Goal: Task Accomplishment & Management: Complete application form

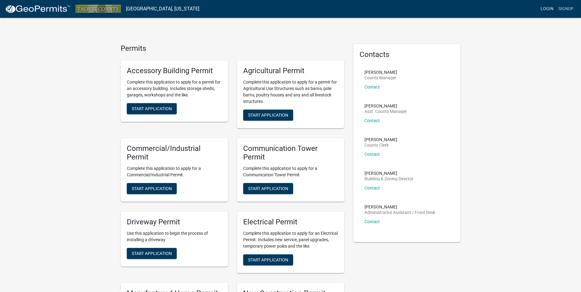
click at [541, 6] on link "Login" at bounding box center [547, 9] width 18 height 12
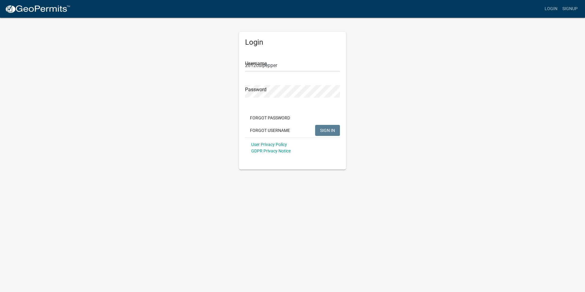
drag, startPoint x: 322, startPoint y: 62, endPoint x: 320, endPoint y: 66, distance: 3.9
click at [322, 62] on input "2012culpepper" at bounding box center [292, 65] width 95 height 13
drag, startPoint x: 312, startPoint y: 69, endPoint x: 129, endPoint y: 45, distance: 184.3
click at [137, 53] on div "Login Username 2012culpepper Password Forgot Password Forgot Username SIGN IN U…" at bounding box center [292, 93] width 349 height 152
type input "s"
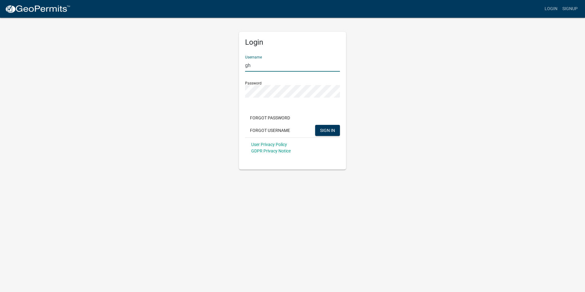
type input "g"
type input "hsmith7"
click at [337, 129] on button "SIGN IN" at bounding box center [327, 130] width 25 height 11
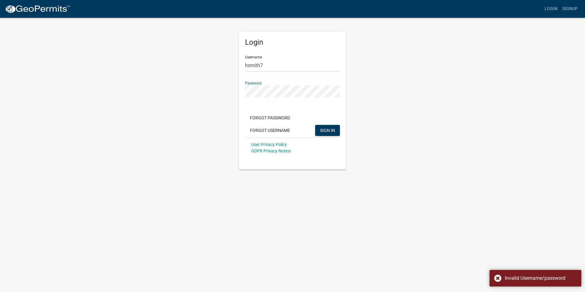
click at [173, 85] on div "Login Username hsmith7 Password Forgot Password Forgot Username SIGN IN User Pr…" at bounding box center [292, 93] width 349 height 152
click at [315, 125] on button "SIGN IN" at bounding box center [327, 130] width 25 height 11
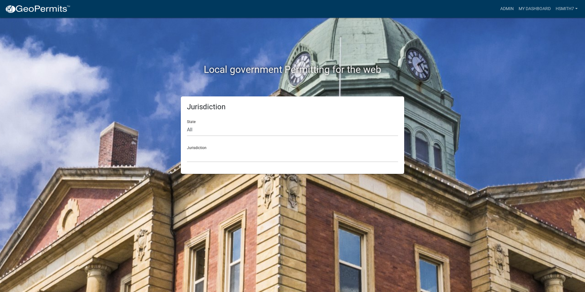
drag, startPoint x: 578, startPoint y: 54, endPoint x: 578, endPoint y: 48, distance: 5.2
click at [578, 51] on div "Local government Permitting for the web Jurisdiction State All Colorado Georgia…" at bounding box center [292, 146] width 585 height 292
click at [506, 9] on link "Admin" at bounding box center [507, 9] width 18 height 12
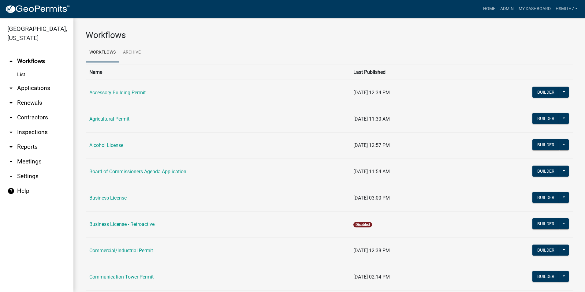
click at [27, 90] on link "arrow_drop_down Applications" at bounding box center [36, 88] width 73 height 15
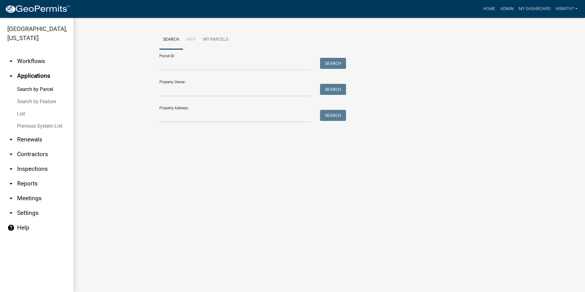
click at [20, 110] on link "List" at bounding box center [36, 114] width 73 height 12
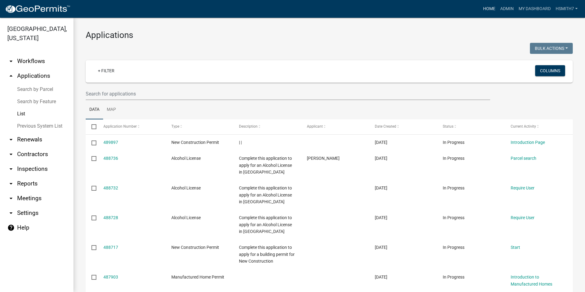
click at [493, 8] on link "Home" at bounding box center [489, 9] width 17 height 12
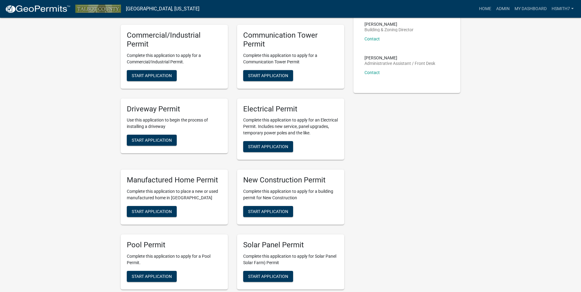
scroll to position [153, 0]
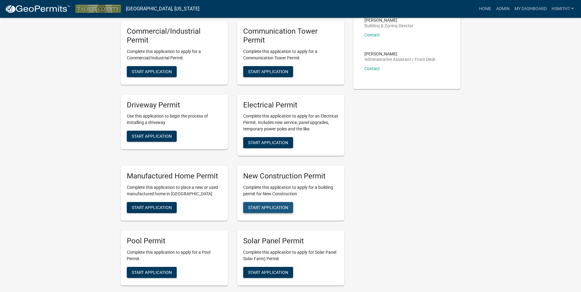
click at [257, 207] on span "Start Application" at bounding box center [268, 207] width 40 height 5
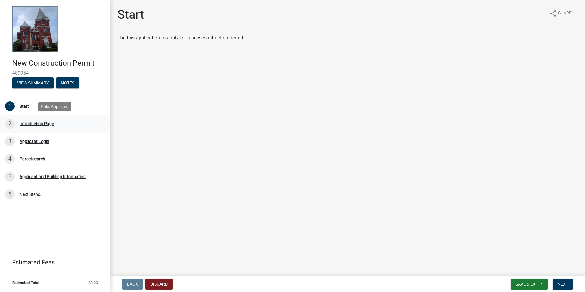
click at [18, 121] on div "2 Introduction Page" at bounding box center [53, 124] width 96 height 10
click at [81, 137] on div "3 Applicant Login" at bounding box center [53, 142] width 96 height 10
click at [567, 281] on button "Next" at bounding box center [563, 284] width 21 height 11
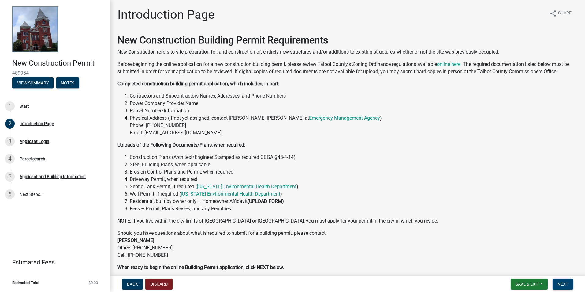
click at [567, 281] on button "Next" at bounding box center [563, 284] width 21 height 11
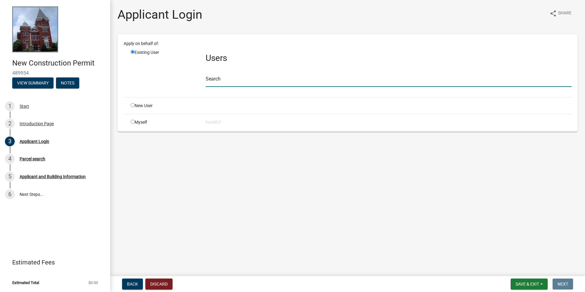
click at [310, 79] on input "text" at bounding box center [389, 80] width 366 height 13
type input "ejones"
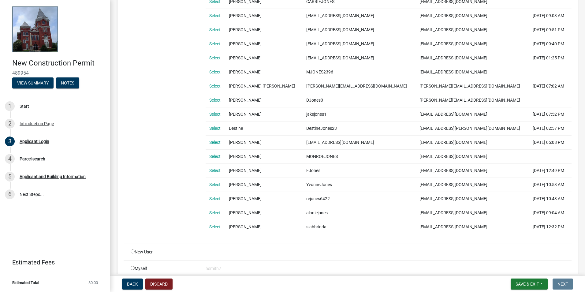
scroll to position [295, 0]
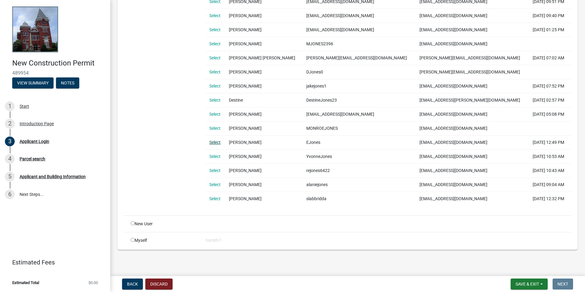
click at [213, 144] on link "Select" at bounding box center [214, 142] width 11 height 5
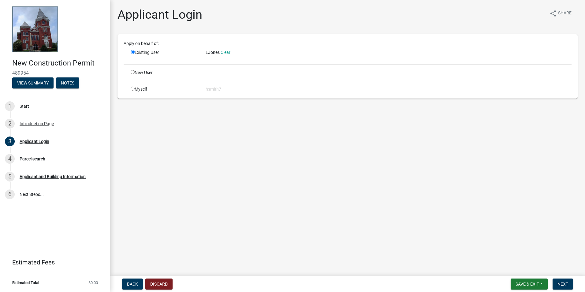
scroll to position [0, 0]
click at [565, 283] on span "Next" at bounding box center [563, 284] width 11 height 5
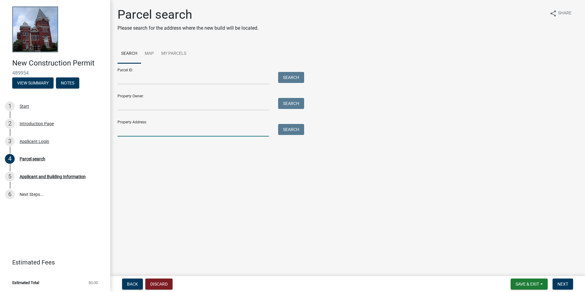
click at [187, 135] on input "Property Address:" at bounding box center [194, 130] width 152 height 13
type input "44 benview circle"
click at [299, 126] on button "Search" at bounding box center [291, 129] width 26 height 11
click at [235, 132] on input "44 benview circle" at bounding box center [194, 130] width 152 height 13
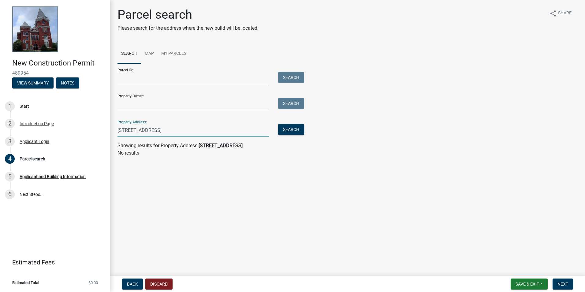
click at [128, 130] on input "44 benview circle" at bounding box center [194, 130] width 152 height 13
drag, startPoint x: 95, startPoint y: 129, endPoint x: 65, endPoint y: 127, distance: 30.0
click at [65, 127] on div "New Construction Permit 489954 View Summary Notes 1 Start 2 Introduction Page 3…" at bounding box center [292, 146] width 585 height 292
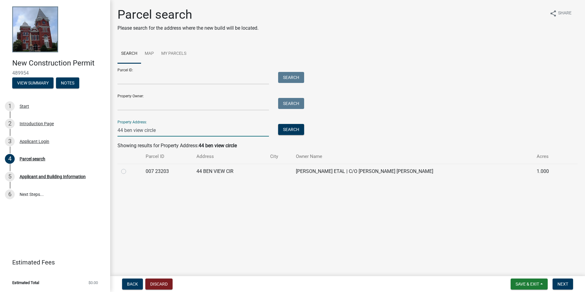
type input "44 ben view circle"
click at [331, 171] on td "BROWN DAVID ETAL | C/O SHIRLEY BROWN JONES" at bounding box center [412, 171] width 241 height 15
click at [168, 174] on td "007 23203" at bounding box center [167, 171] width 51 height 15
click at [129, 168] on label at bounding box center [129, 168] width 0 height 0
click at [129, 170] on 23203 "radio" at bounding box center [131, 170] width 4 height 4
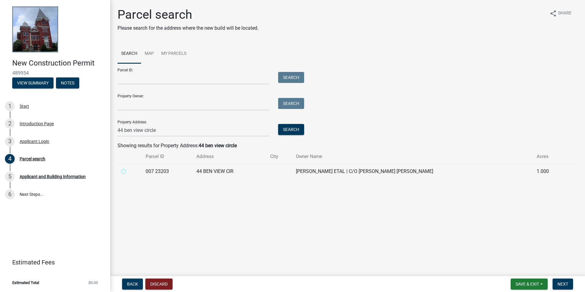
radio 23203 "true"
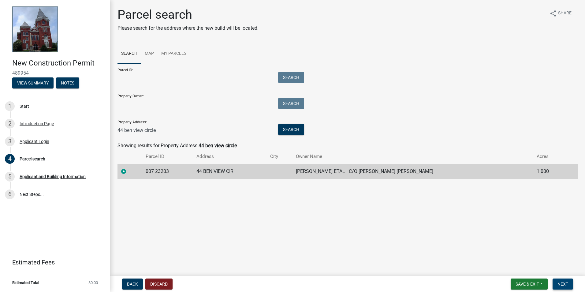
click at [568, 285] on span "Next" at bounding box center [563, 284] width 11 height 5
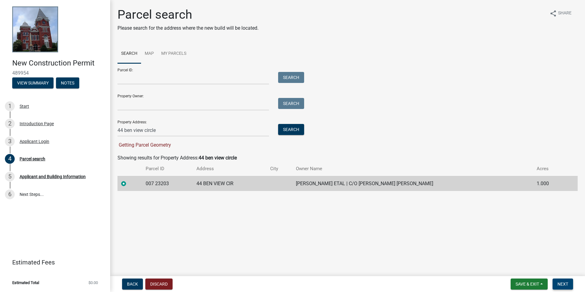
click at [565, 285] on span "Next" at bounding box center [563, 284] width 11 height 5
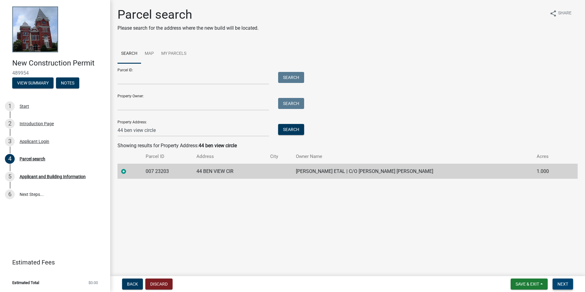
click at [564, 287] on button "Next" at bounding box center [563, 284] width 21 height 11
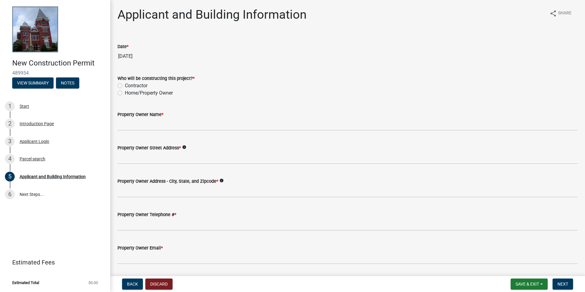
click at [140, 93] on label "Home/Property Owner" at bounding box center [149, 92] width 48 height 7
click at [129, 93] on input "Home/Property Owner" at bounding box center [127, 91] width 4 height 4
radio input "true"
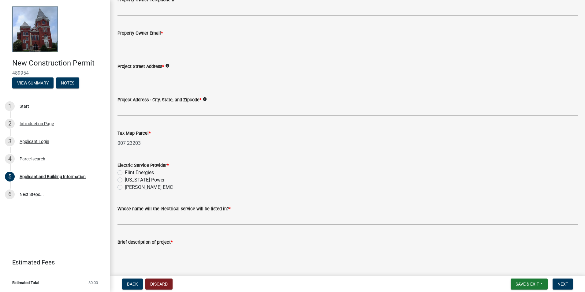
scroll to position [214, 0]
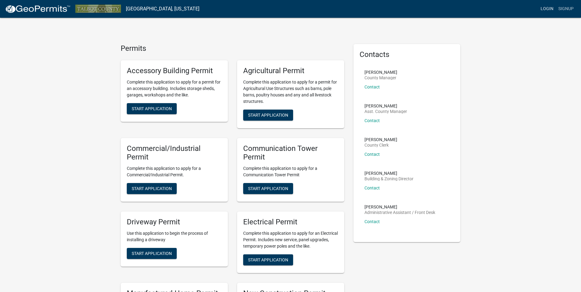
click at [555, 10] on link "Login" at bounding box center [547, 9] width 18 height 12
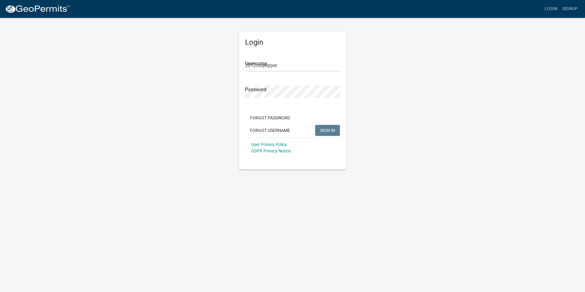
click at [259, 58] on div "Username 2012culpepper" at bounding box center [292, 61] width 95 height 21
drag, startPoint x: 215, startPoint y: 56, endPoint x: 112, endPoint y: 51, distance: 102.7
click at [112, 51] on app-login-view "more_horiz Login Signup Login Username 2012culpepper Password Forgot Password F…" at bounding box center [292, 85] width 585 height 170
type input "hsmith7"
click at [315, 125] on button "SIGN IN" at bounding box center [327, 130] width 25 height 11
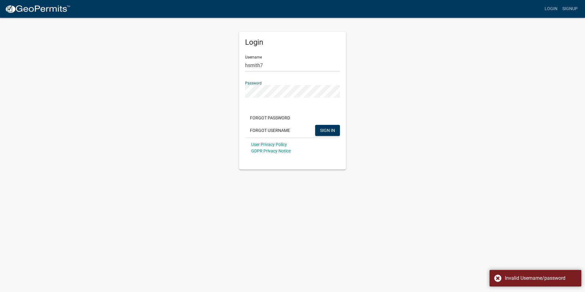
click at [190, 88] on div "Login Username hsmith7 Password Forgot Password Forgot Username SIGN IN User Pr…" at bounding box center [292, 93] width 349 height 152
click at [315, 125] on button "SIGN IN" at bounding box center [327, 130] width 25 height 11
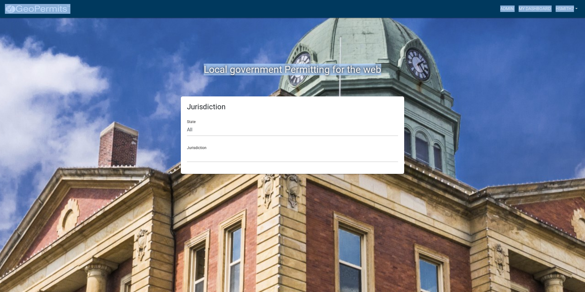
click at [581, 88] on html "Internet Explorer does NOT work with GeoPermits. Get a new browser for more sec…" at bounding box center [292, 146] width 585 height 292
drag, startPoint x: 586, startPoint y: 88, endPoint x: 549, endPoint y: 56, distance: 48.9
click at [553, 63] on div "Local government Permitting for the web Jurisdiction State All Colorado Georgia…" at bounding box center [292, 146] width 585 height 292
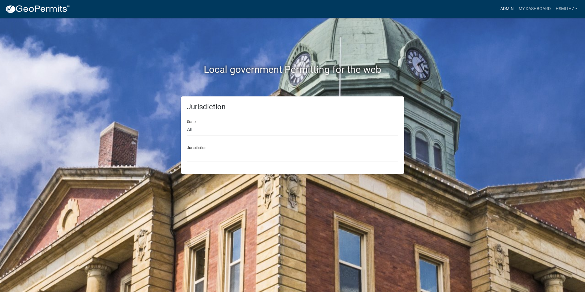
click at [506, 9] on link "Admin" at bounding box center [507, 9] width 18 height 12
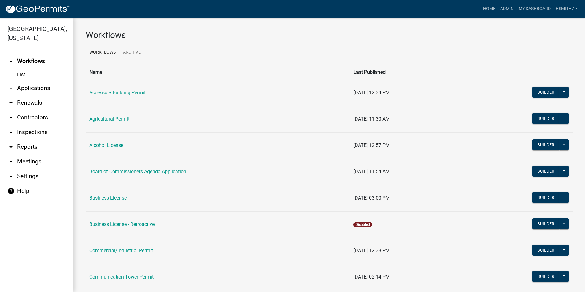
click at [38, 87] on link "arrow_drop_down Applications" at bounding box center [36, 88] width 73 height 15
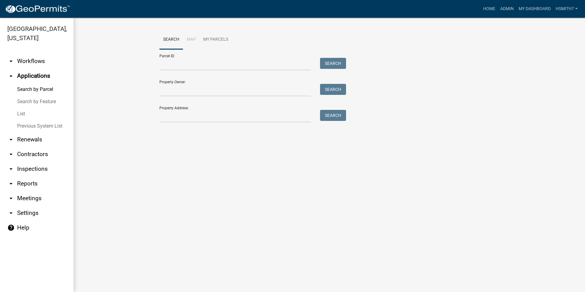
click at [24, 118] on link "List" at bounding box center [36, 114] width 73 height 12
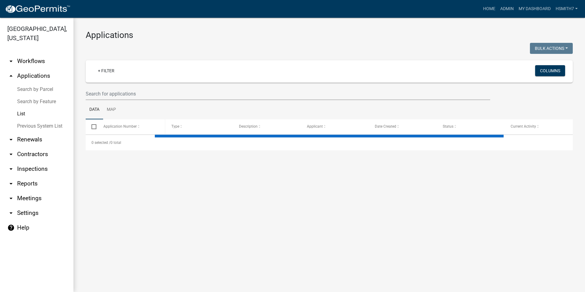
click at [124, 119] on datatable-header-cell "Application Number" at bounding box center [131, 126] width 68 height 15
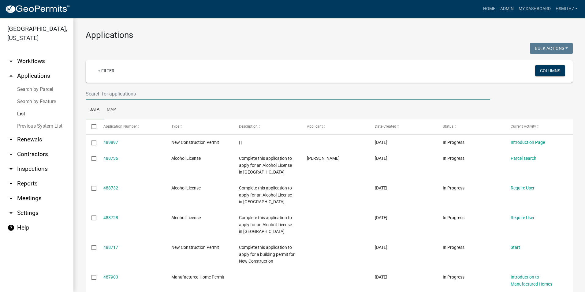
click at [128, 99] on input "text" at bounding box center [288, 94] width 405 height 13
type input "jones"
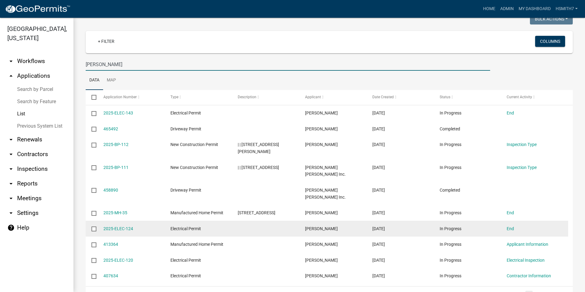
scroll to position [70, 0]
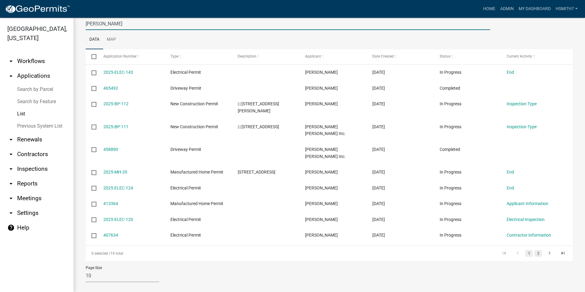
click at [535, 250] on link "2" at bounding box center [538, 253] width 7 height 7
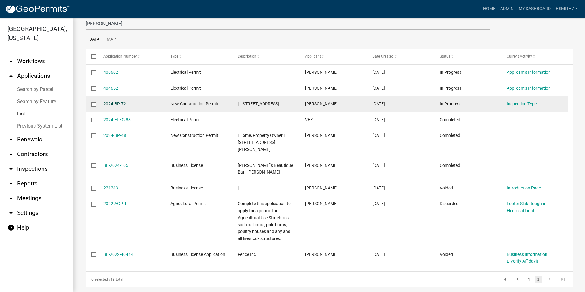
click at [125, 105] on link "2024-BP-72" at bounding box center [114, 103] width 23 height 5
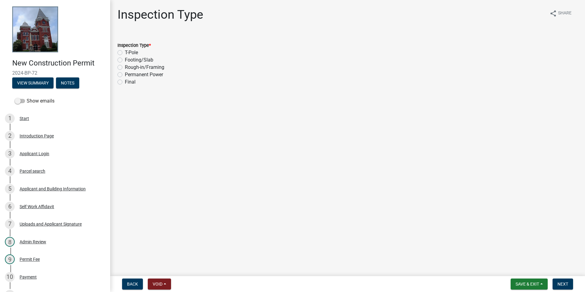
click at [41, 152] on div "Applicant Login" at bounding box center [35, 154] width 30 height 4
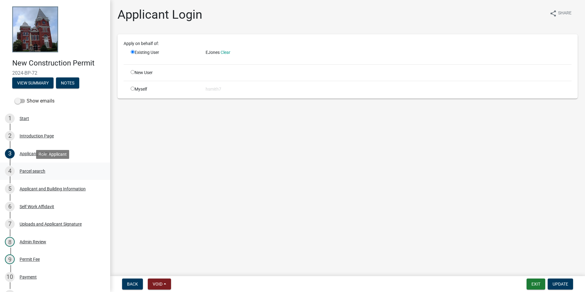
click at [35, 163] on link "4 Parcel search" at bounding box center [55, 172] width 110 height 18
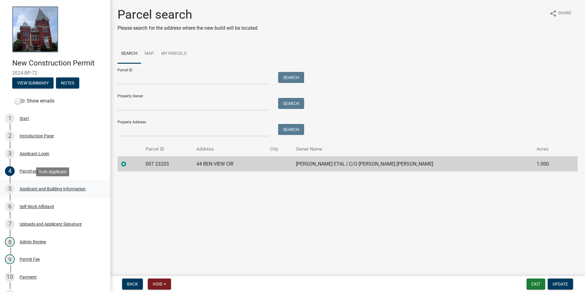
click at [35, 189] on div "Applicant and Building Information" at bounding box center [53, 189] width 66 height 4
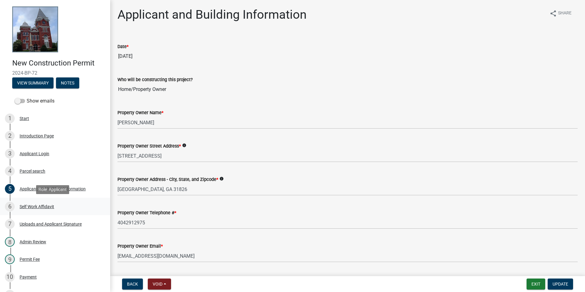
click at [53, 206] on div "Self Work Affidavit" at bounding box center [37, 207] width 35 height 4
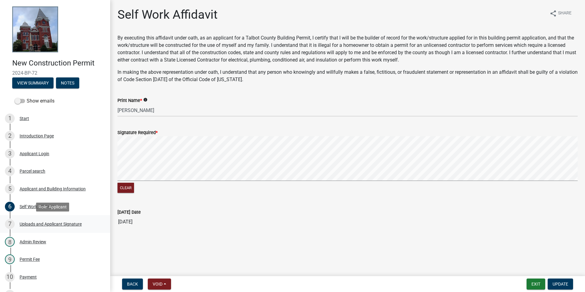
click at [58, 229] on div "7 Uploads and Applicant Signature" at bounding box center [53, 224] width 96 height 10
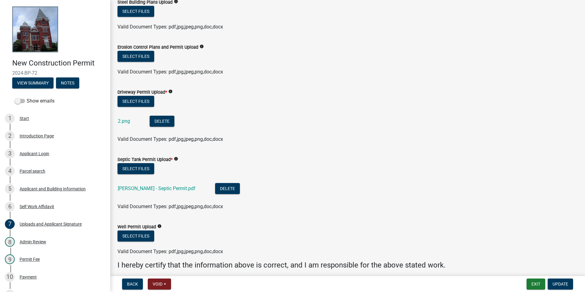
scroll to position [153, 0]
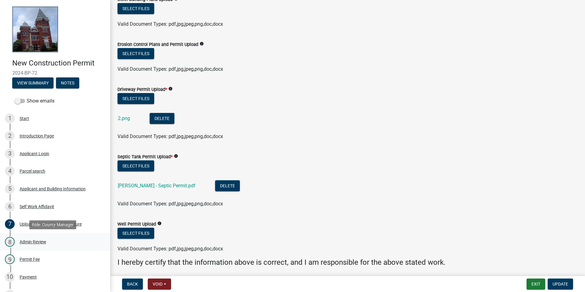
click at [73, 247] on link "8 Admin Review" at bounding box center [55, 242] width 110 height 18
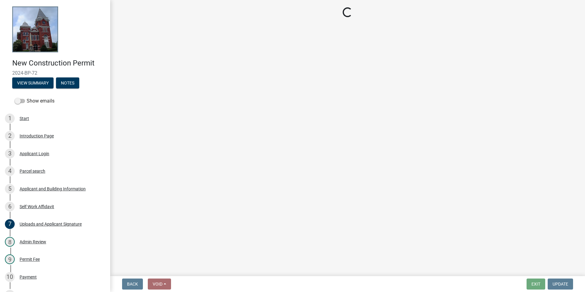
select select "f11d1ce6-d38b-4d21-972d-2f13b16290b6"
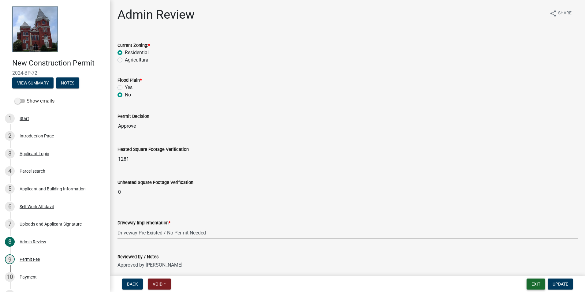
click at [539, 282] on button "Exit" at bounding box center [536, 284] width 19 height 11
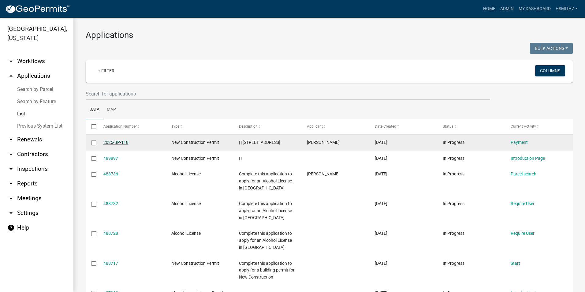
click at [114, 141] on link "2025-BP-118" at bounding box center [115, 142] width 25 height 5
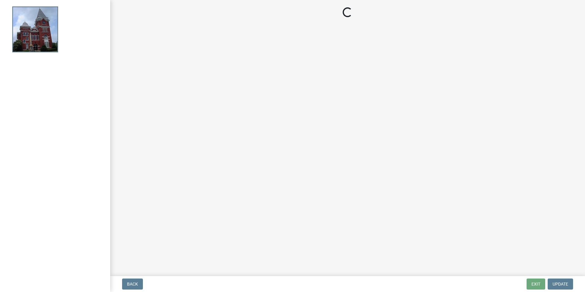
select select "3: 3"
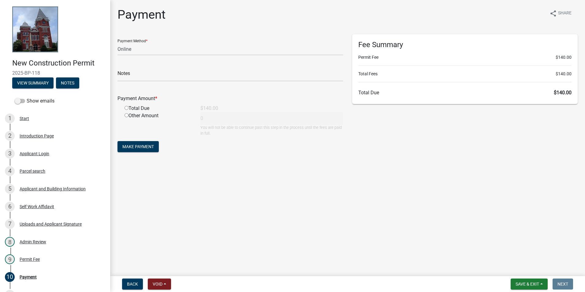
click at [141, 110] on div "Total Due" at bounding box center [158, 108] width 76 height 7
click at [140, 104] on div "Payment Amount *" at bounding box center [230, 100] width 235 height 10
click at [126, 108] on input "radio" at bounding box center [127, 108] width 4 height 4
radio input "true"
type input "140"
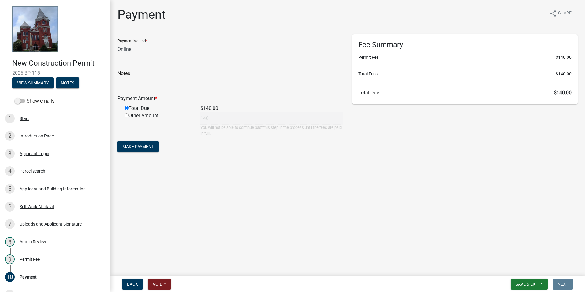
click at [138, 140] on form "Payment Method * Credit Card POS Check Cash Online Notes Payment Amount * Total…" at bounding box center [231, 93] width 226 height 119
click at [139, 142] on button "Make Payment" at bounding box center [138, 146] width 41 height 11
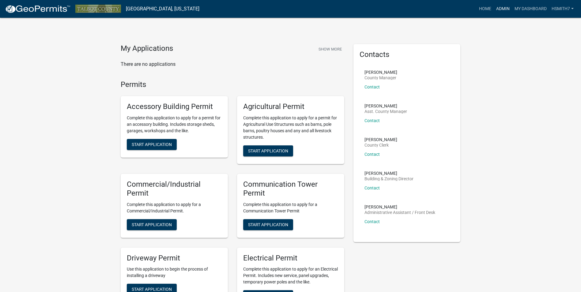
click at [503, 10] on link "Admin" at bounding box center [503, 9] width 18 height 12
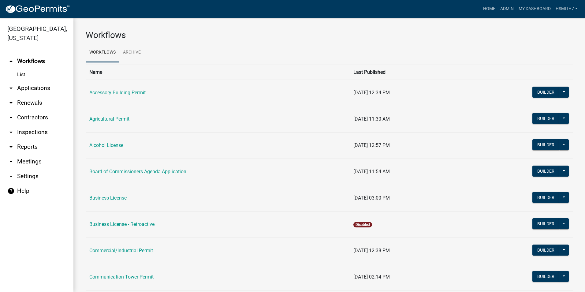
click at [32, 90] on link "arrow_drop_down Applications" at bounding box center [36, 88] width 73 height 15
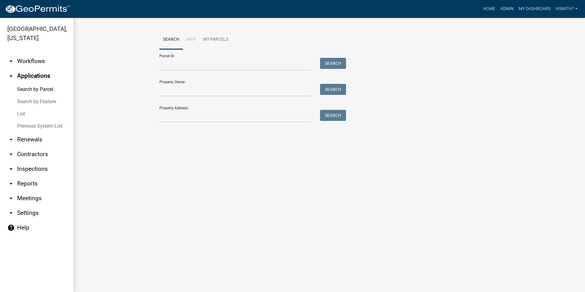
click at [26, 114] on link "List" at bounding box center [36, 114] width 73 height 12
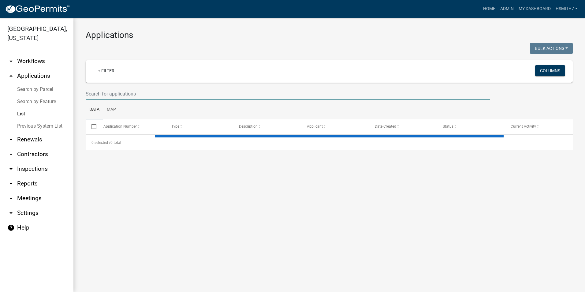
click at [158, 95] on input "text" at bounding box center [288, 94] width 405 height 13
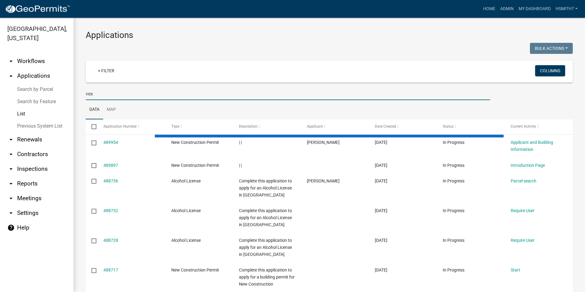
type input "vex"
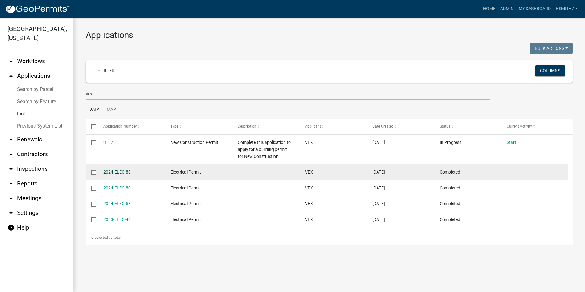
click at [116, 170] on link "2024-ELEC-88" at bounding box center [116, 172] width 27 height 5
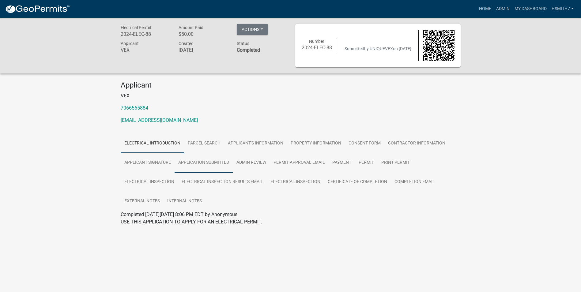
click at [198, 159] on link "Application Submitted" at bounding box center [204, 163] width 58 height 20
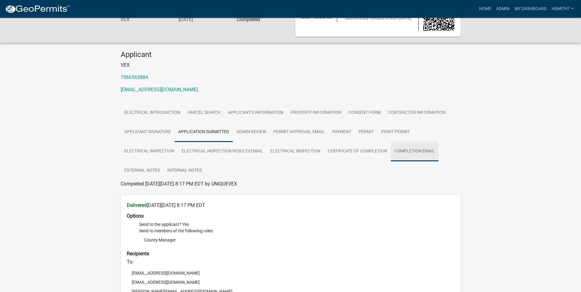
click at [393, 146] on link "Completion Email" at bounding box center [415, 152] width 48 height 20
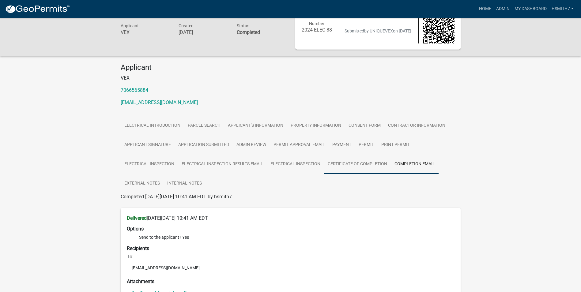
click at [360, 160] on link "Certificate of Completion" at bounding box center [357, 165] width 67 height 20
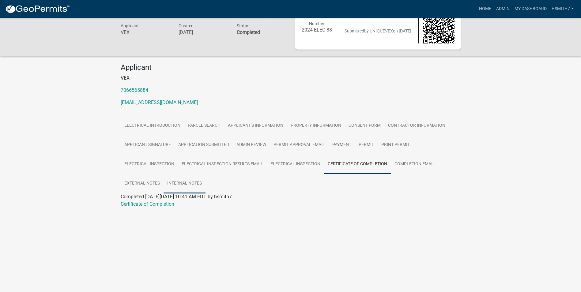
scroll to position [0, 0]
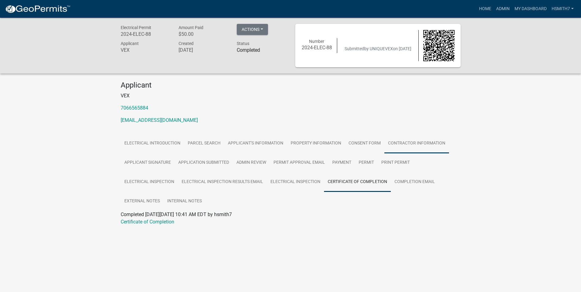
click at [427, 152] on link "Contractor Information" at bounding box center [416, 144] width 65 height 20
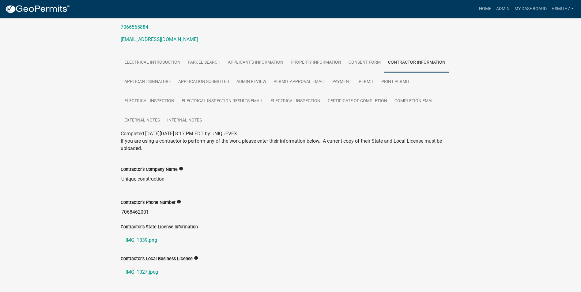
scroll to position [101, 0]
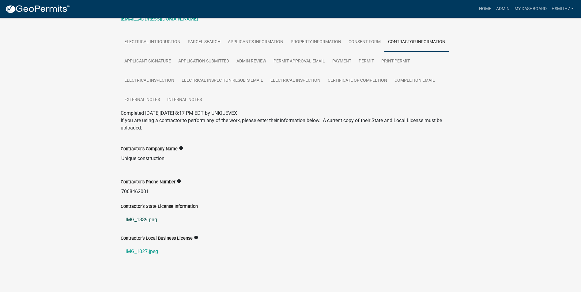
click at [130, 220] on link "IMG_1339.png" at bounding box center [291, 219] width 340 height 15
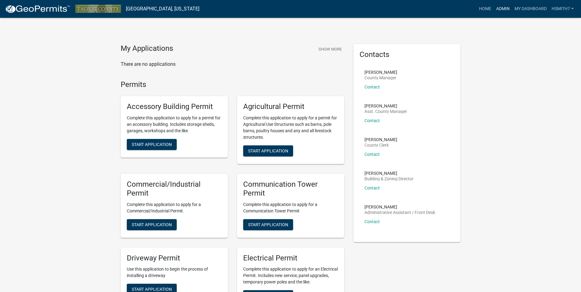
click at [503, 11] on link "Admin" at bounding box center [503, 9] width 18 height 12
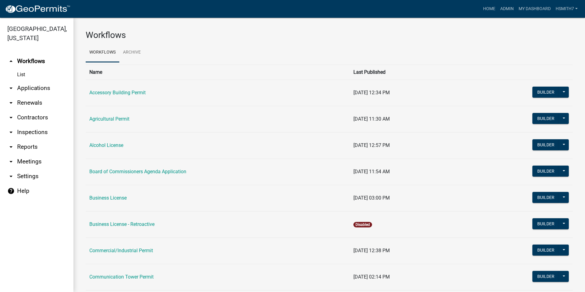
click at [29, 89] on link "arrow_drop_down Applications" at bounding box center [36, 88] width 73 height 15
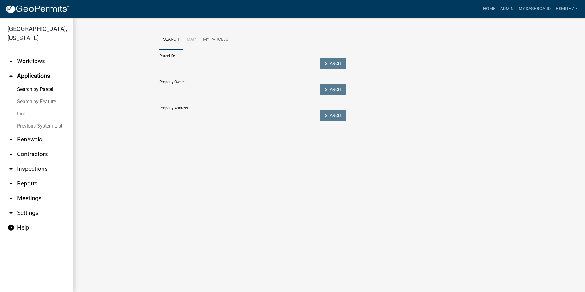
click at [24, 112] on link "List" at bounding box center [36, 114] width 73 height 12
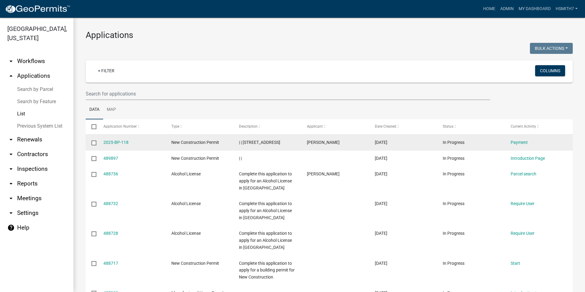
click at [118, 145] on div "2025-BP-118" at bounding box center [131, 142] width 56 height 7
click at [118, 142] on link "2025-BP-118" at bounding box center [115, 142] width 25 height 5
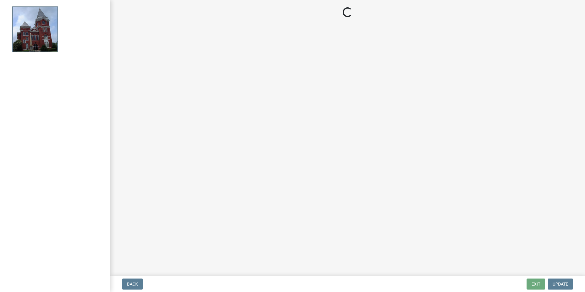
select select "3: 3"
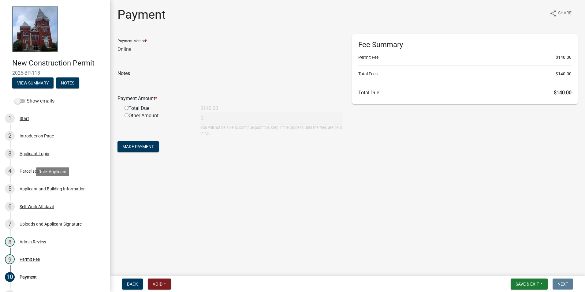
click at [44, 190] on div "Applicant and Building Information" at bounding box center [53, 189] width 66 height 4
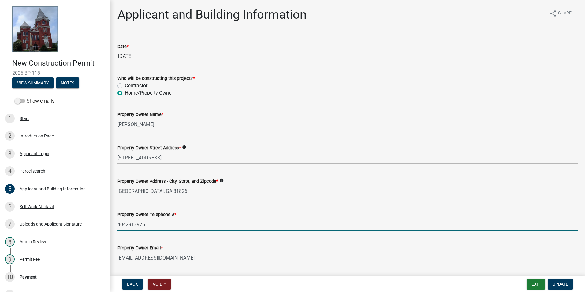
click at [175, 219] on input "4042912975" at bounding box center [348, 224] width 460 height 13
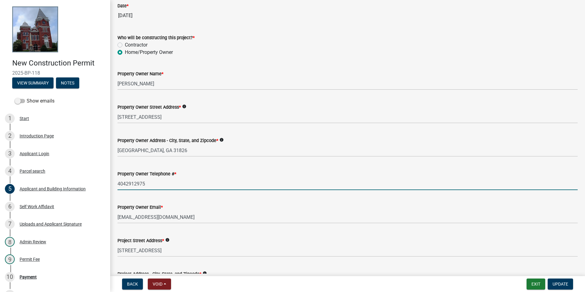
scroll to position [92, 0]
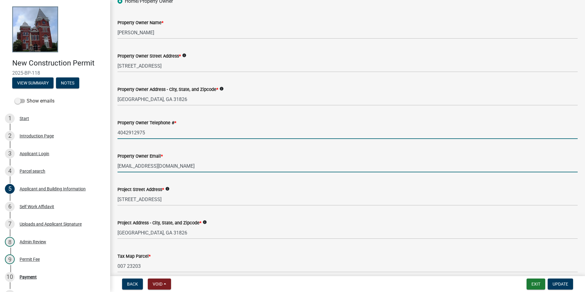
click at [176, 164] on input "[EMAIL_ADDRESS][DOMAIN_NAME]" at bounding box center [348, 166] width 460 height 13
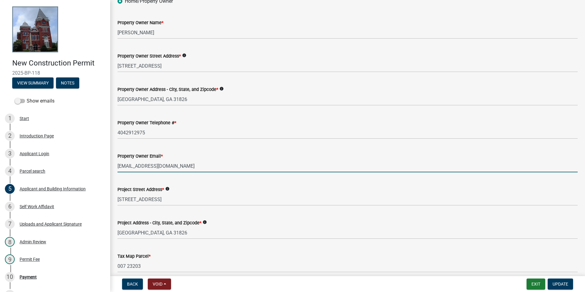
click at [176, 164] on input "[EMAIL_ADDRESS][DOMAIN_NAME]" at bounding box center [348, 166] width 460 height 13
